Goal: Information Seeking & Learning: Learn about a topic

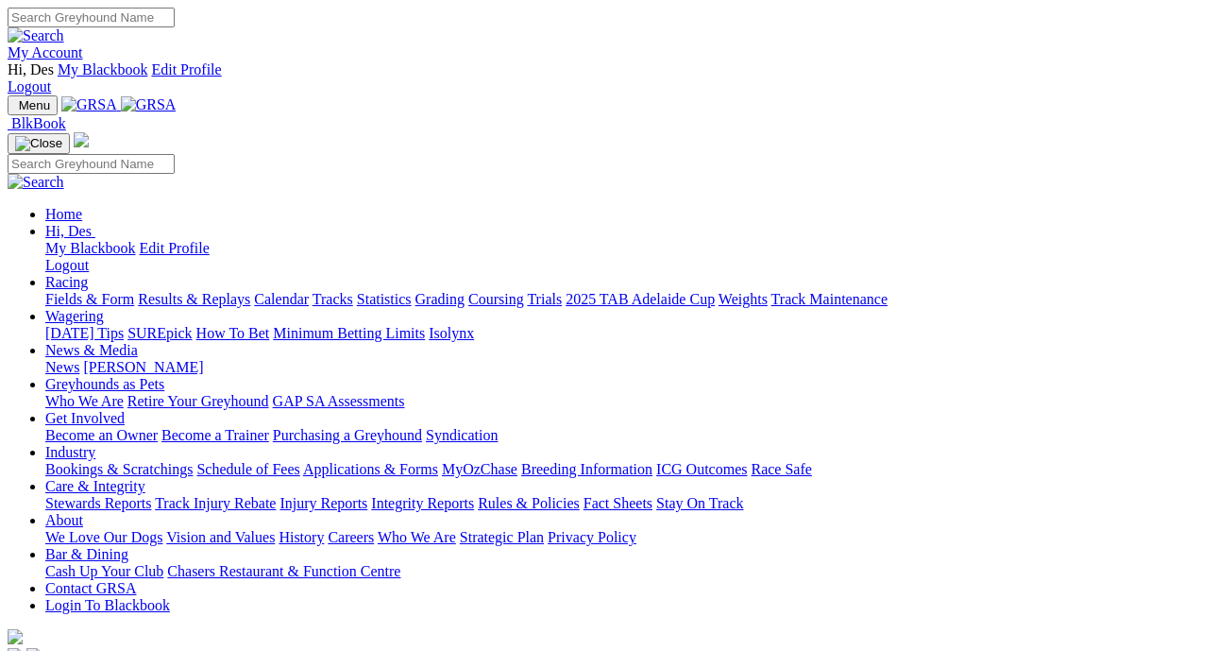
click at [203, 291] on link "Results & Replays" at bounding box center [194, 299] width 112 height 16
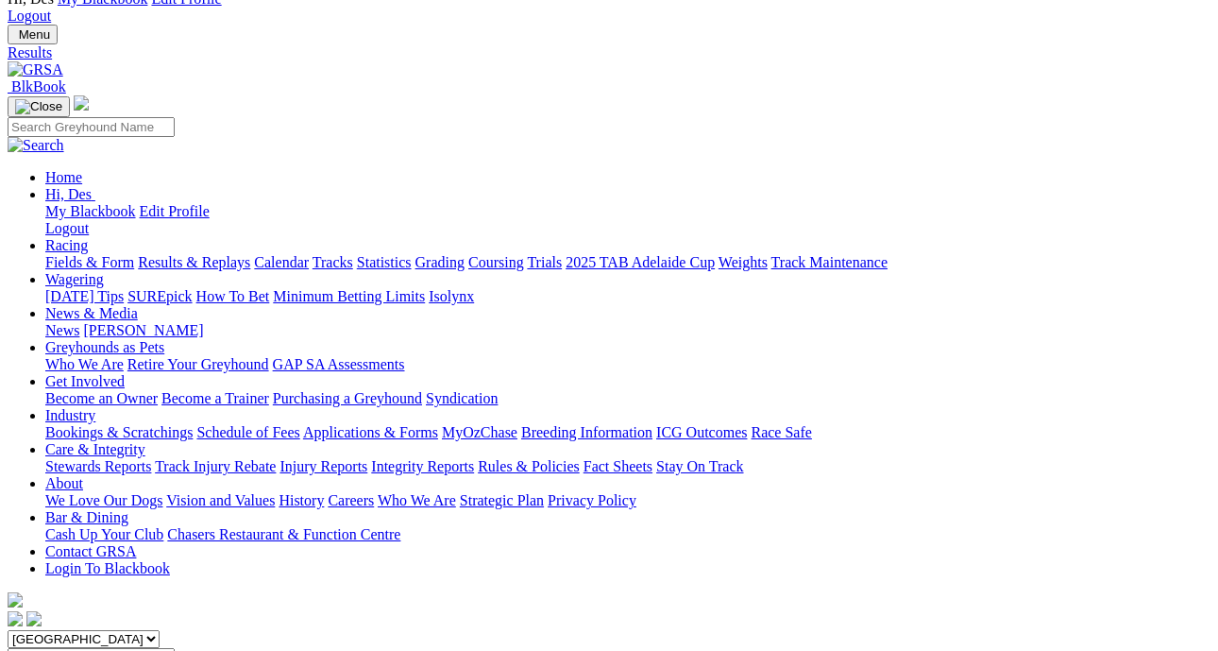
scroll to position [71, 8]
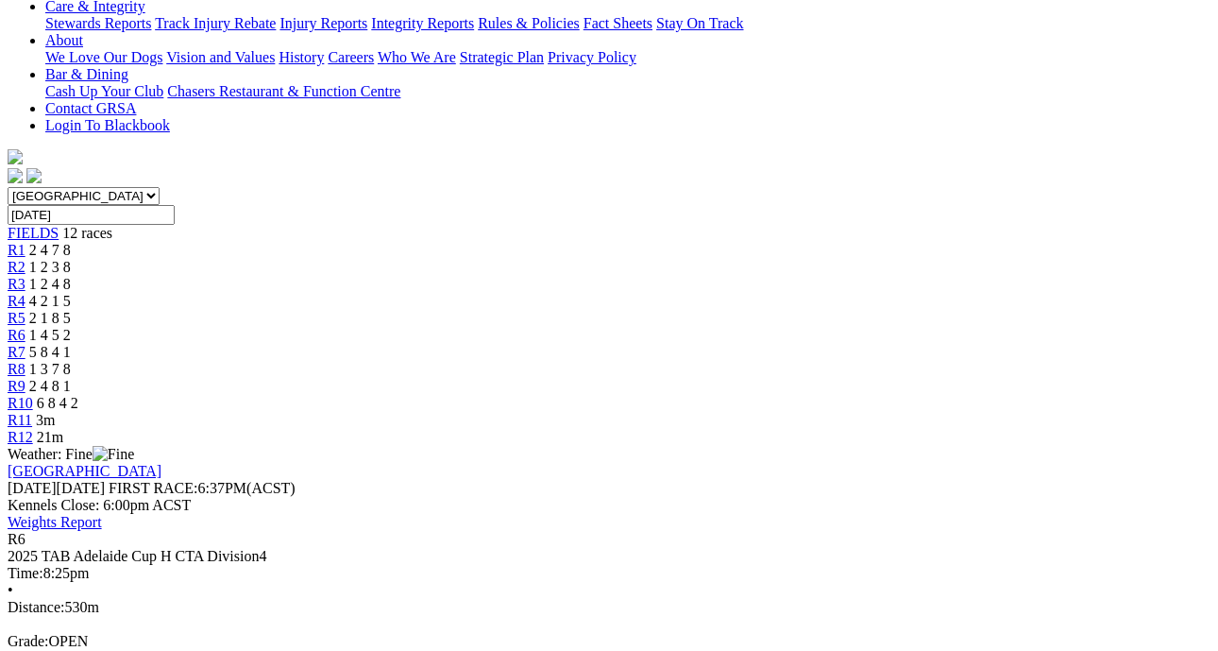
scroll to position [516, 0]
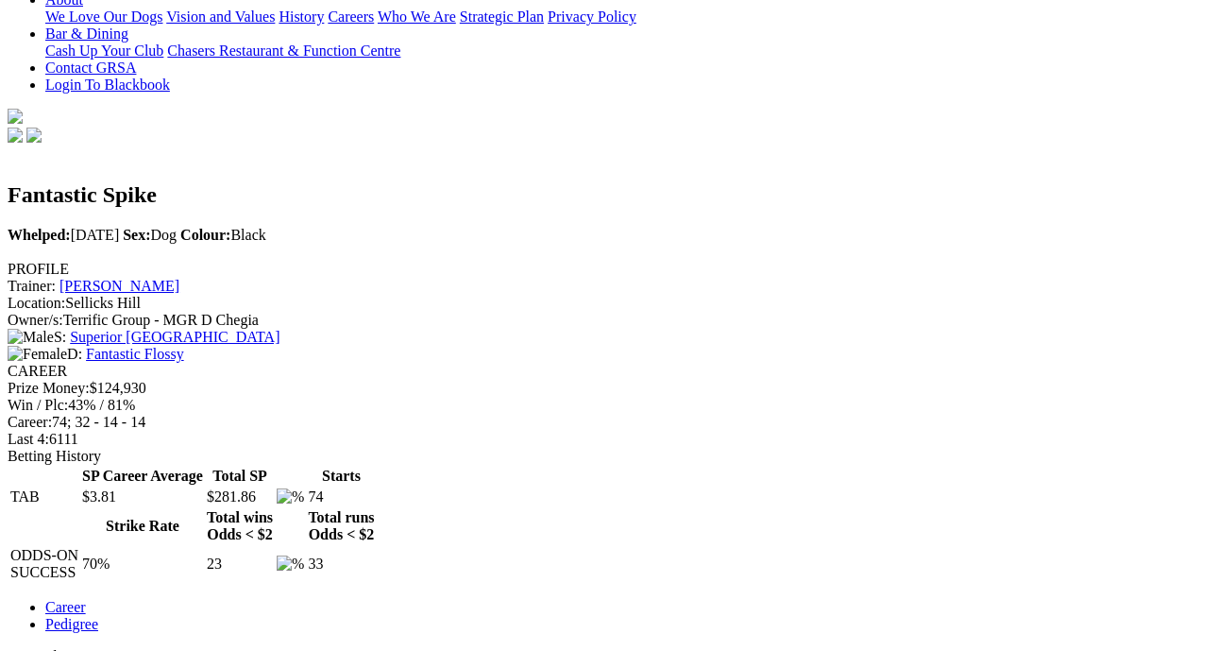
scroll to position [0, 1]
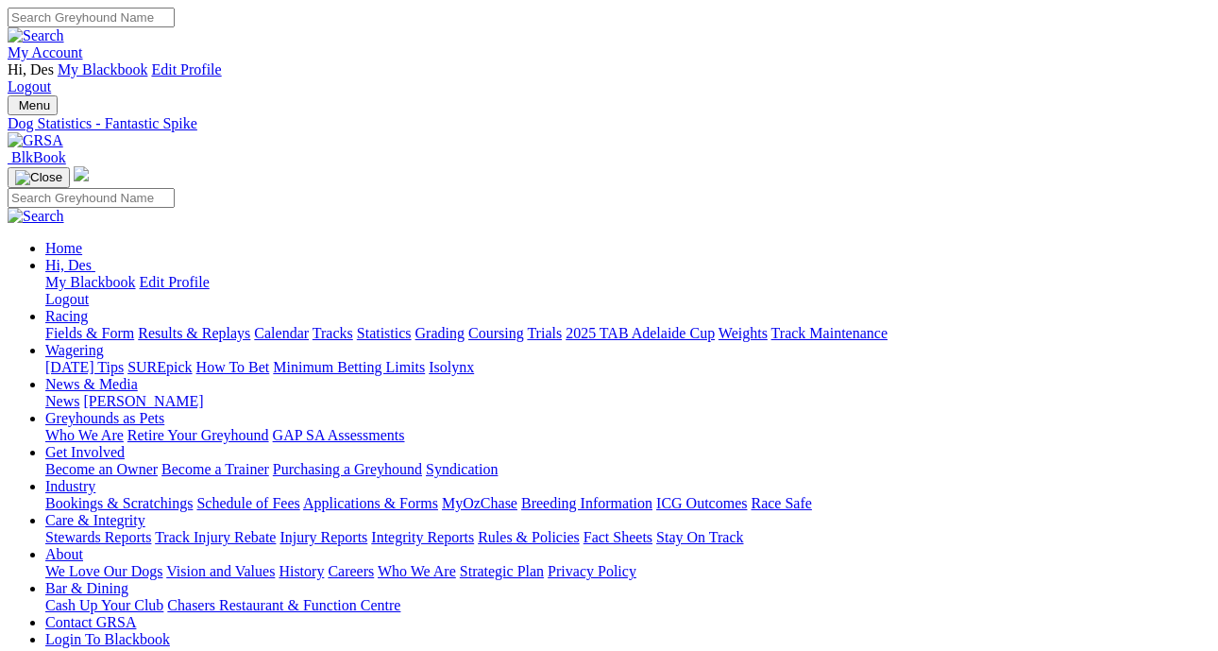
click at [250, 325] on link "Results & Replays" at bounding box center [194, 333] width 112 height 16
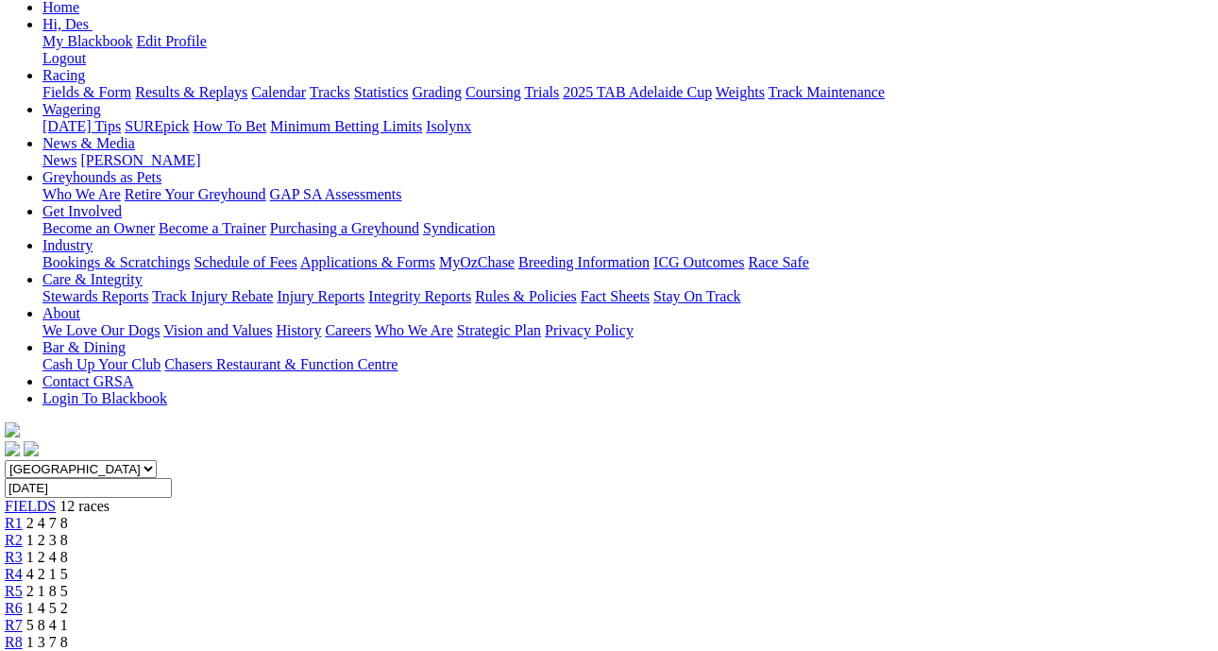
scroll to position [220, 3]
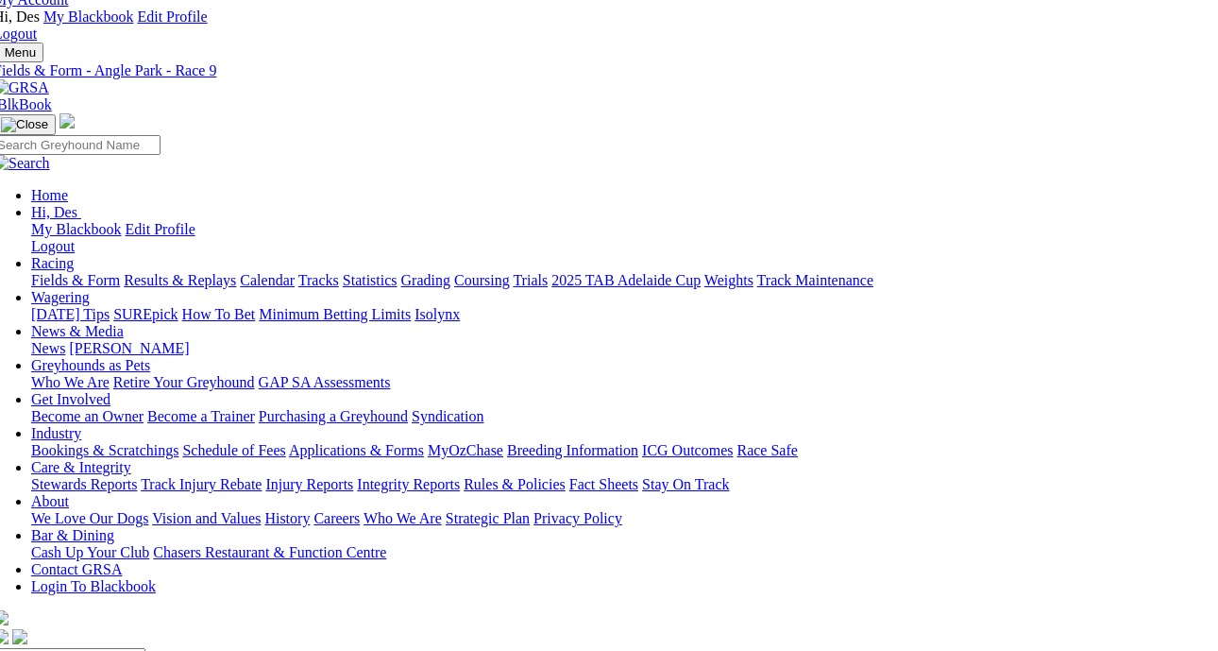
scroll to position [49, 14]
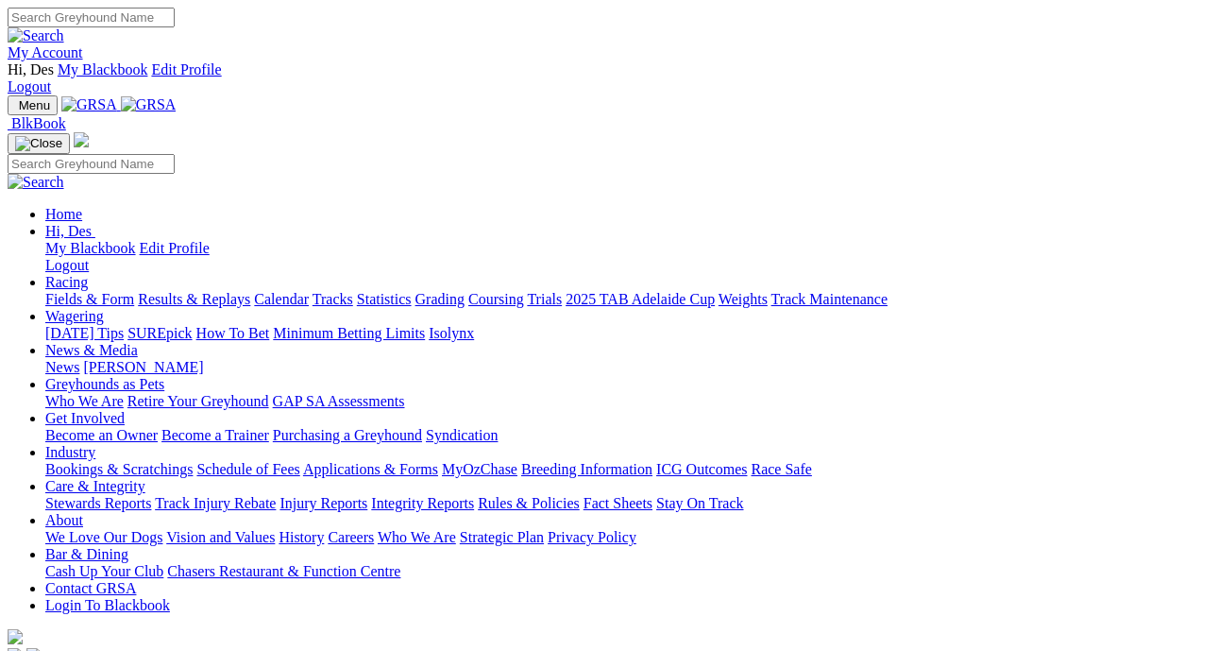
click at [138, 342] on link "News & Media" at bounding box center [91, 350] width 93 height 16
click at [79, 359] on link "News" at bounding box center [62, 367] width 34 height 16
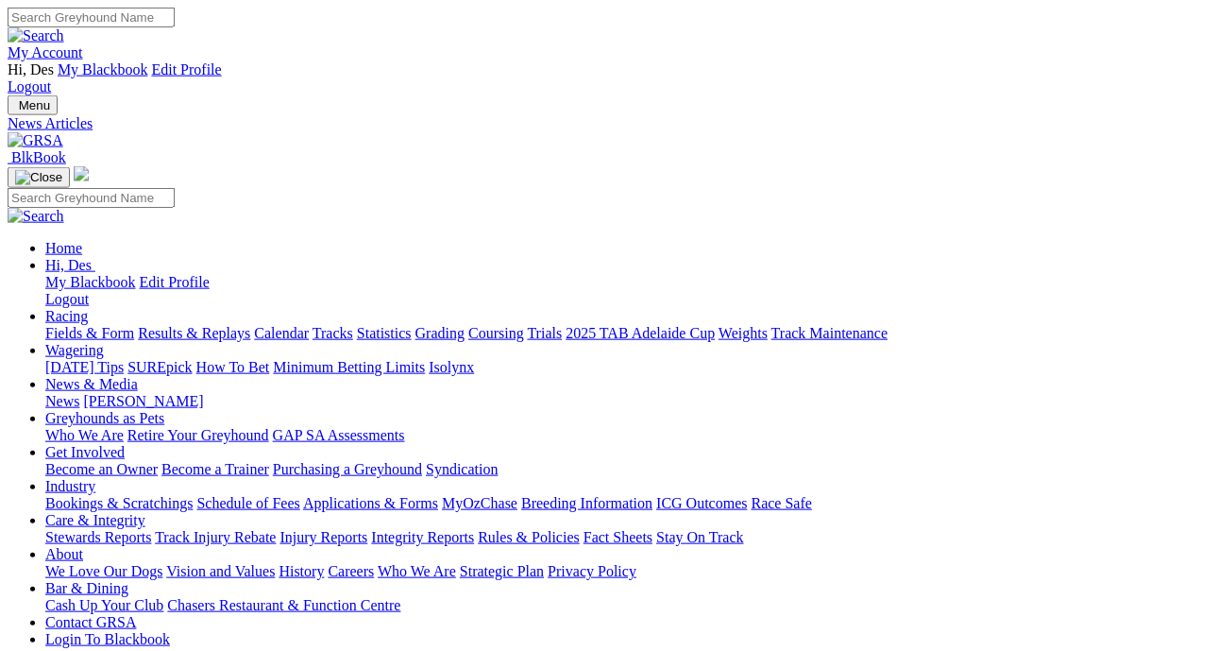
scroll to position [0, 6]
click at [474, 529] on link "Integrity Reports" at bounding box center [422, 537] width 103 height 16
click at [97, 325] on link "Fields & Form" at bounding box center [89, 333] width 89 height 16
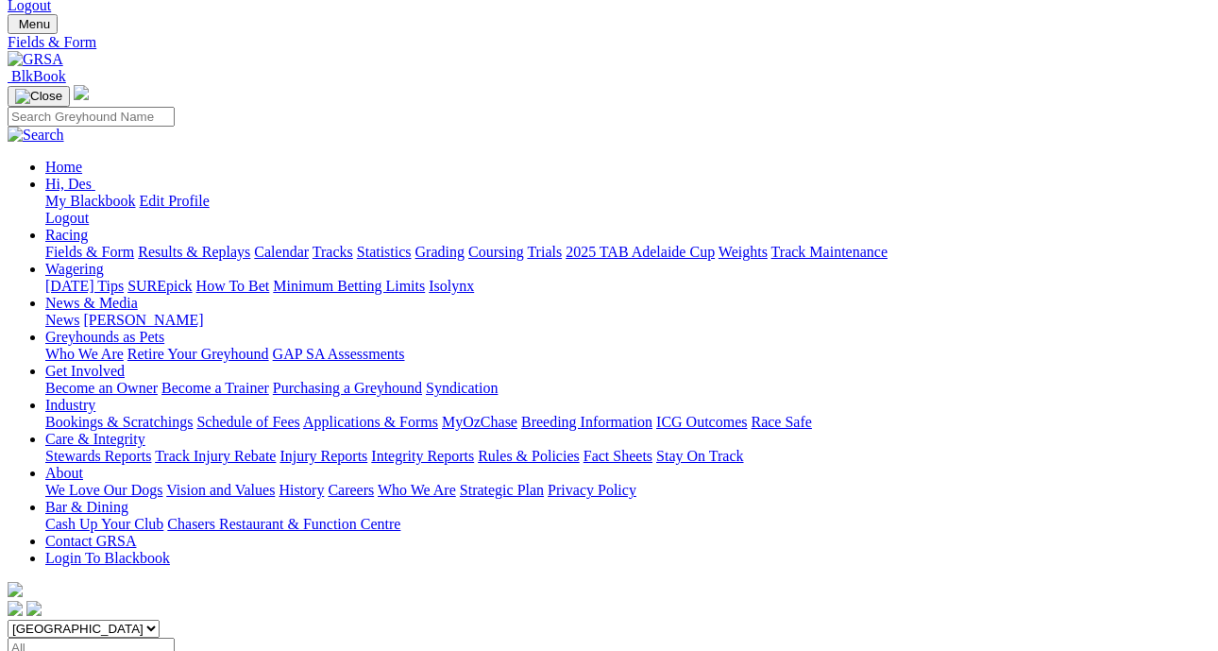
scroll to position [82, 0]
drag, startPoint x: 821, startPoint y: 361, endPoint x: 801, endPoint y: 348, distance: 23.3
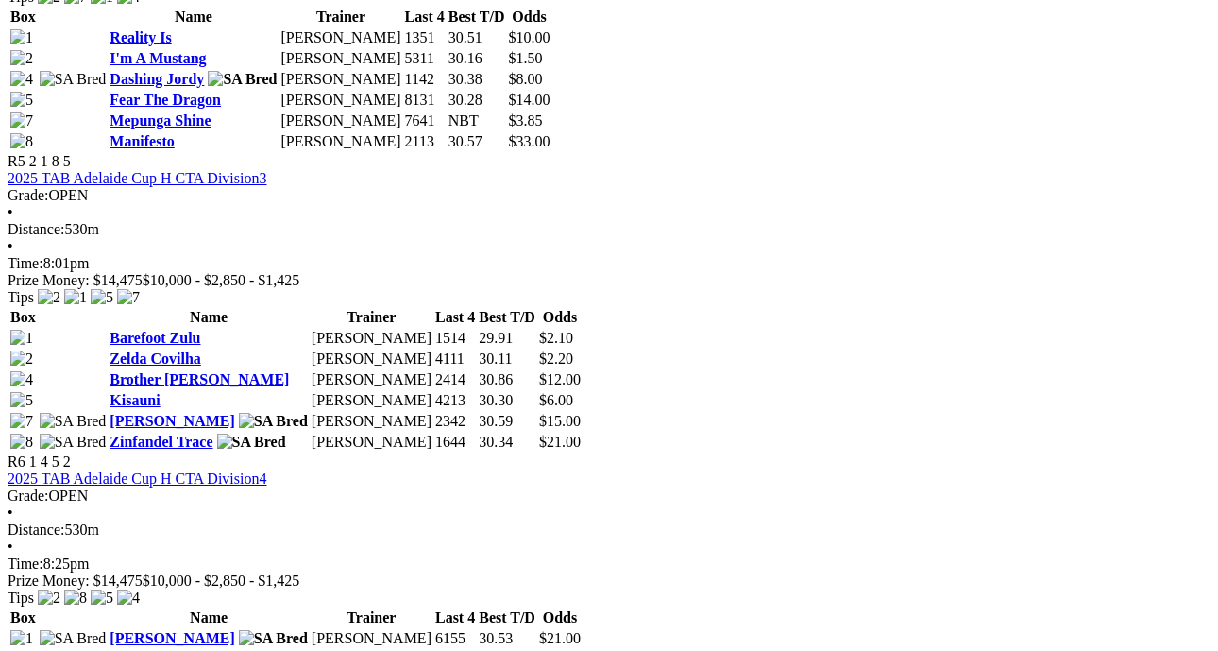
scroll to position [2176, 0]
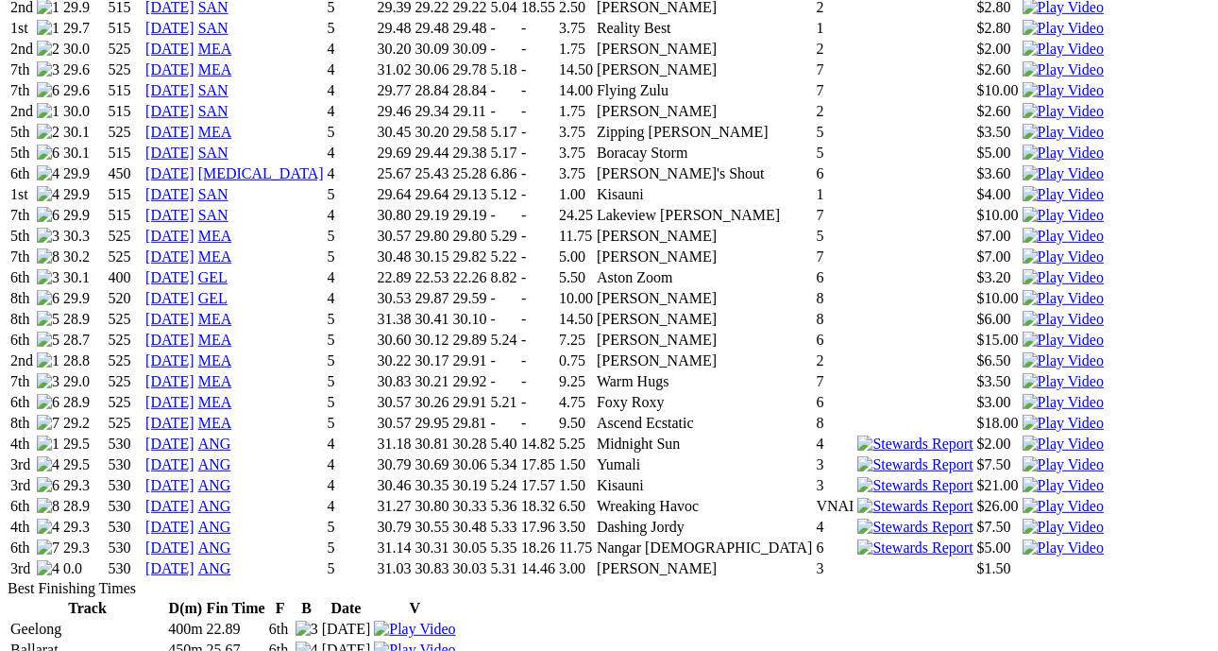
scroll to position [2285, 2]
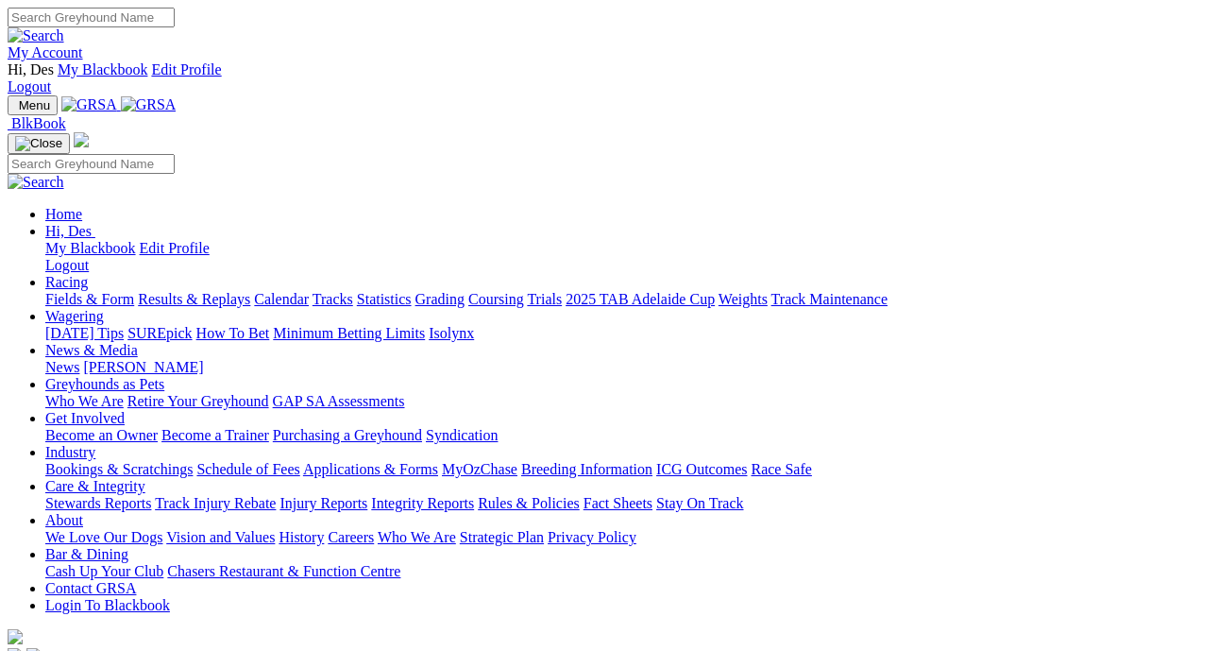
click at [79, 359] on link "News" at bounding box center [62, 367] width 34 height 16
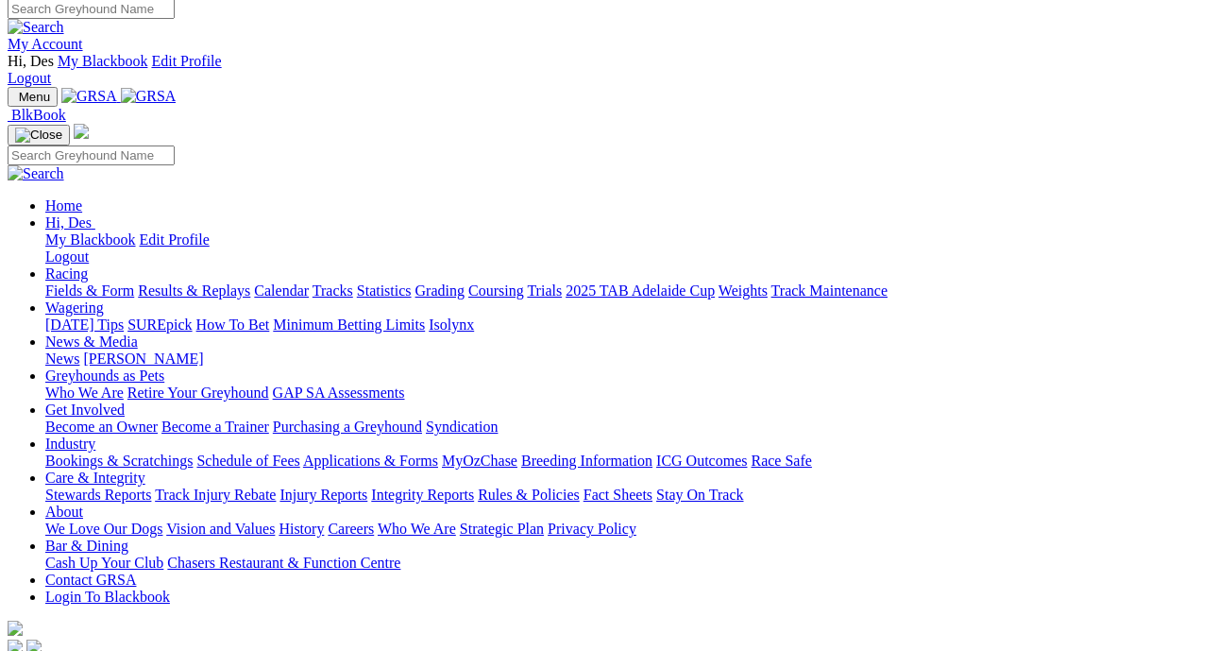
scroll to position [8, 0]
click at [138, 333] on link "News & Media" at bounding box center [91, 341] width 93 height 16
click at [79, 350] on link "News" at bounding box center [62, 358] width 34 height 16
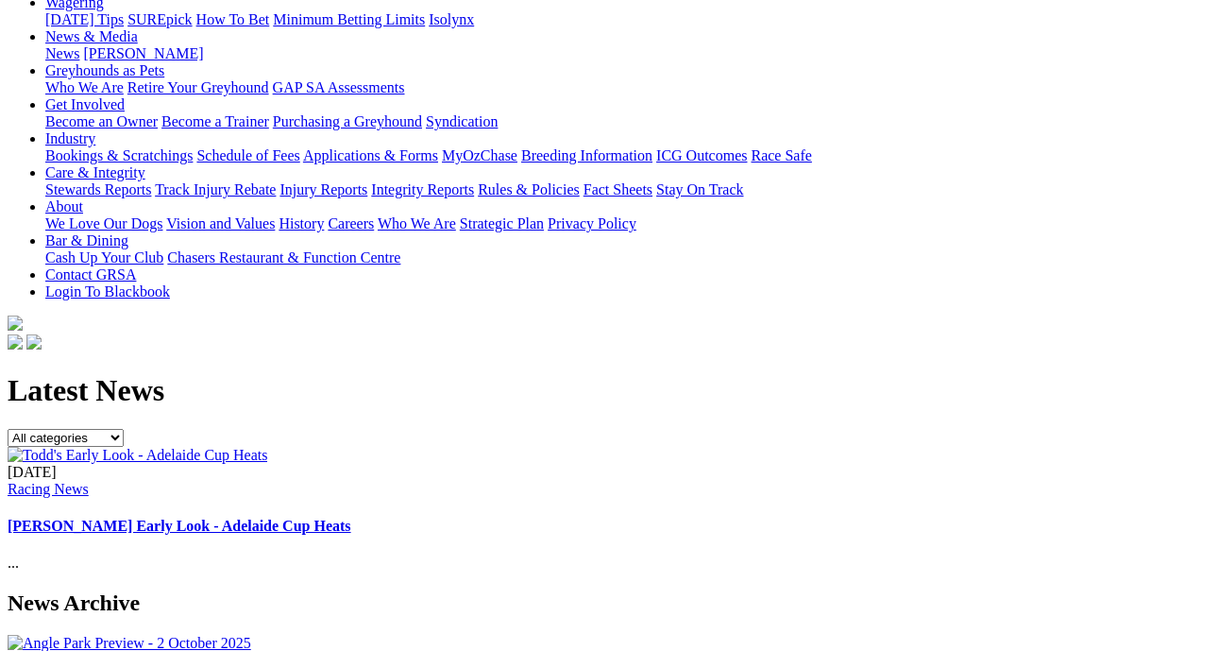
scroll to position [348, 0]
